Goal: Task Accomplishment & Management: Manage account settings

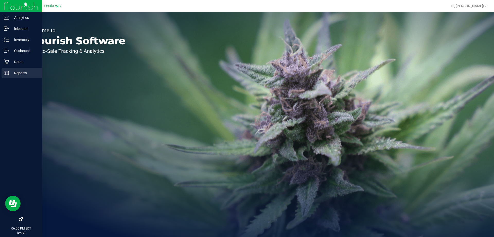
click at [21, 75] on p "Reports" at bounding box center [24, 73] width 31 height 6
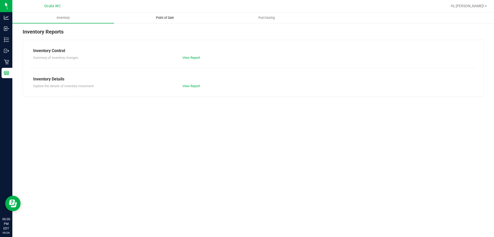
click at [165, 16] on span "Point of Sale" at bounding box center [165, 17] width 32 height 5
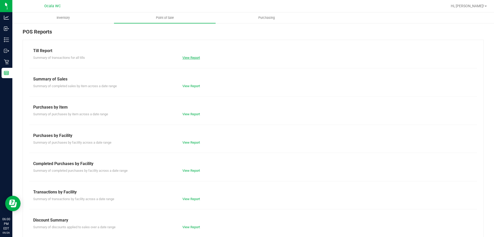
click at [189, 57] on link "View Report" at bounding box center [192, 58] width 18 height 4
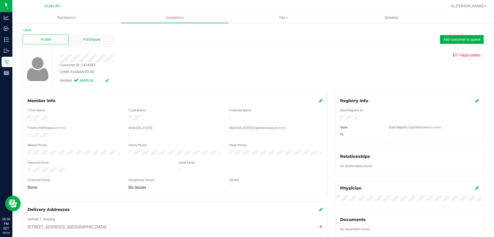
click at [93, 42] on span "Purchases" at bounding box center [91, 39] width 17 height 5
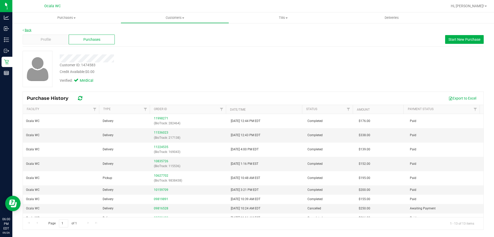
click at [23, 29] on icon at bounding box center [23, 30] width 1 height 3
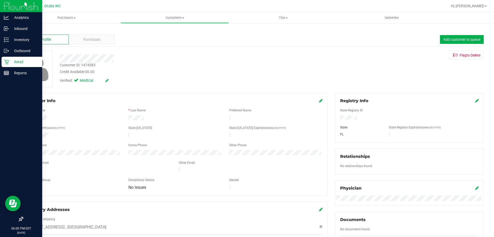
click at [18, 64] on p "Retail" at bounding box center [24, 62] width 31 height 6
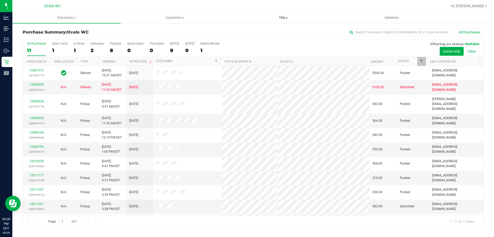
click at [282, 16] on span "Tills" at bounding box center [283, 17] width 108 height 5
click at [252, 38] on span "Reconcile e-payments" at bounding box center [254, 37] width 51 height 4
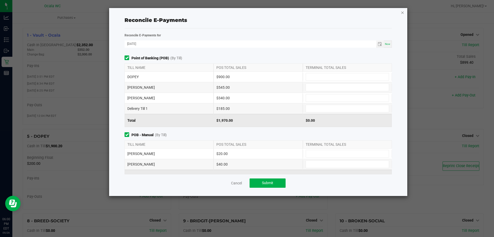
click at [403, 13] on icon "button" at bounding box center [403, 12] width 4 height 6
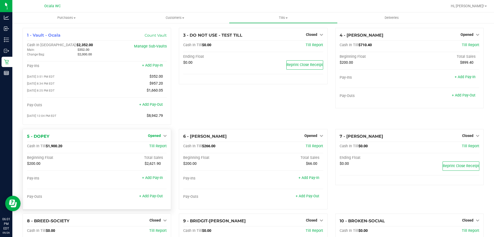
click at [153, 136] on span "Opened" at bounding box center [154, 135] width 13 height 4
click at [156, 148] on link "Close Till" at bounding box center [155, 146] width 14 height 4
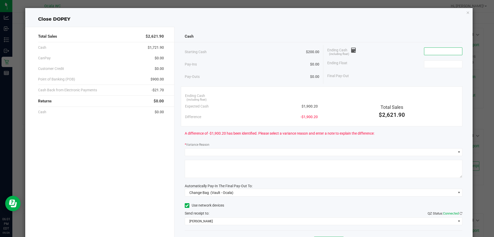
click at [432, 51] on input at bounding box center [444, 51] width 38 height 7
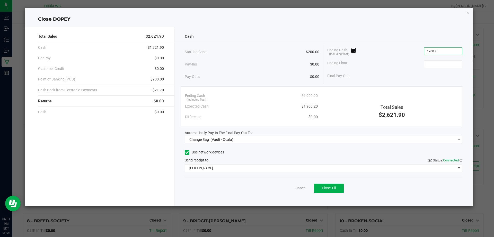
type input "$1,900.20"
click at [436, 59] on div "Ending Float" at bounding box center [395, 64] width 135 height 13
click at [435, 68] on div "Ending Float" at bounding box center [395, 64] width 135 height 13
click at [437, 63] on div "Ending Float" at bounding box center [395, 64] width 135 height 13
click at [437, 63] on input at bounding box center [444, 64] width 38 height 7
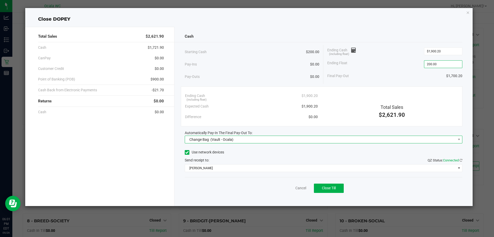
type input "$200.00"
click at [224, 139] on span "(Vault - Ocala)" at bounding box center [222, 139] width 23 height 4
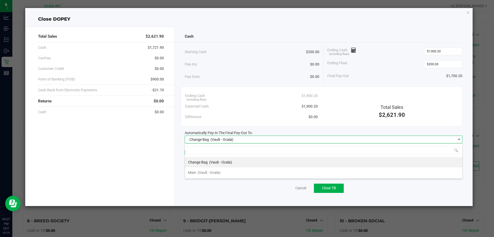
scroll to position [8, 278]
click at [205, 170] on span "(Vault - Ocala)" at bounding box center [209, 172] width 23 height 4
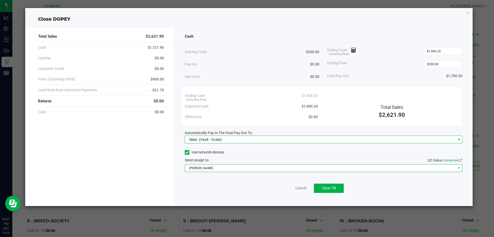
click at [208, 168] on span "[PERSON_NAME]" at bounding box center [320, 167] width 271 height 7
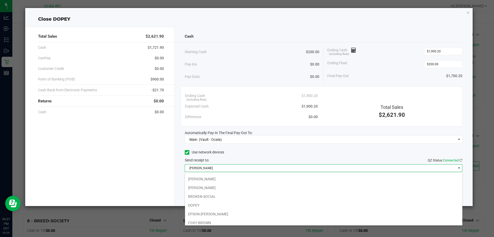
scroll to position [36, 0]
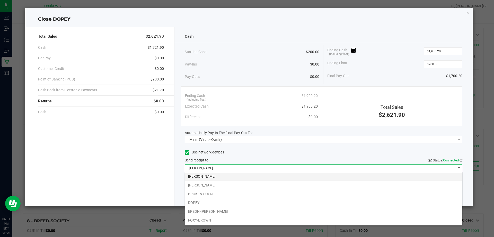
click at [202, 174] on li "[PERSON_NAME]" at bounding box center [324, 176] width 278 height 9
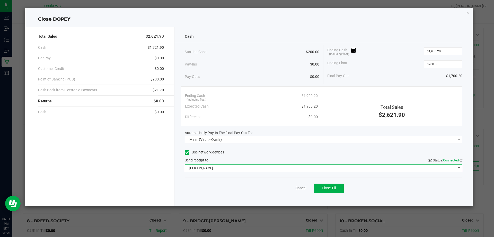
click at [248, 68] on div "Pay-Ins $0.00" at bounding box center [252, 64] width 135 height 11
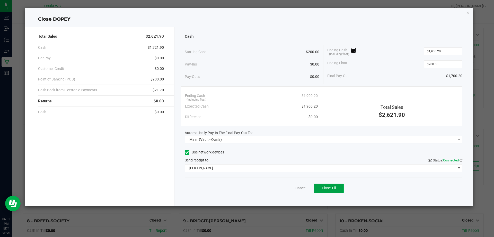
click at [327, 188] on span "Close Till" at bounding box center [329, 188] width 14 height 4
click at [289, 190] on link "Dismiss" at bounding box center [289, 187] width 12 height 5
